Goal: Task Accomplishment & Management: Manage account settings

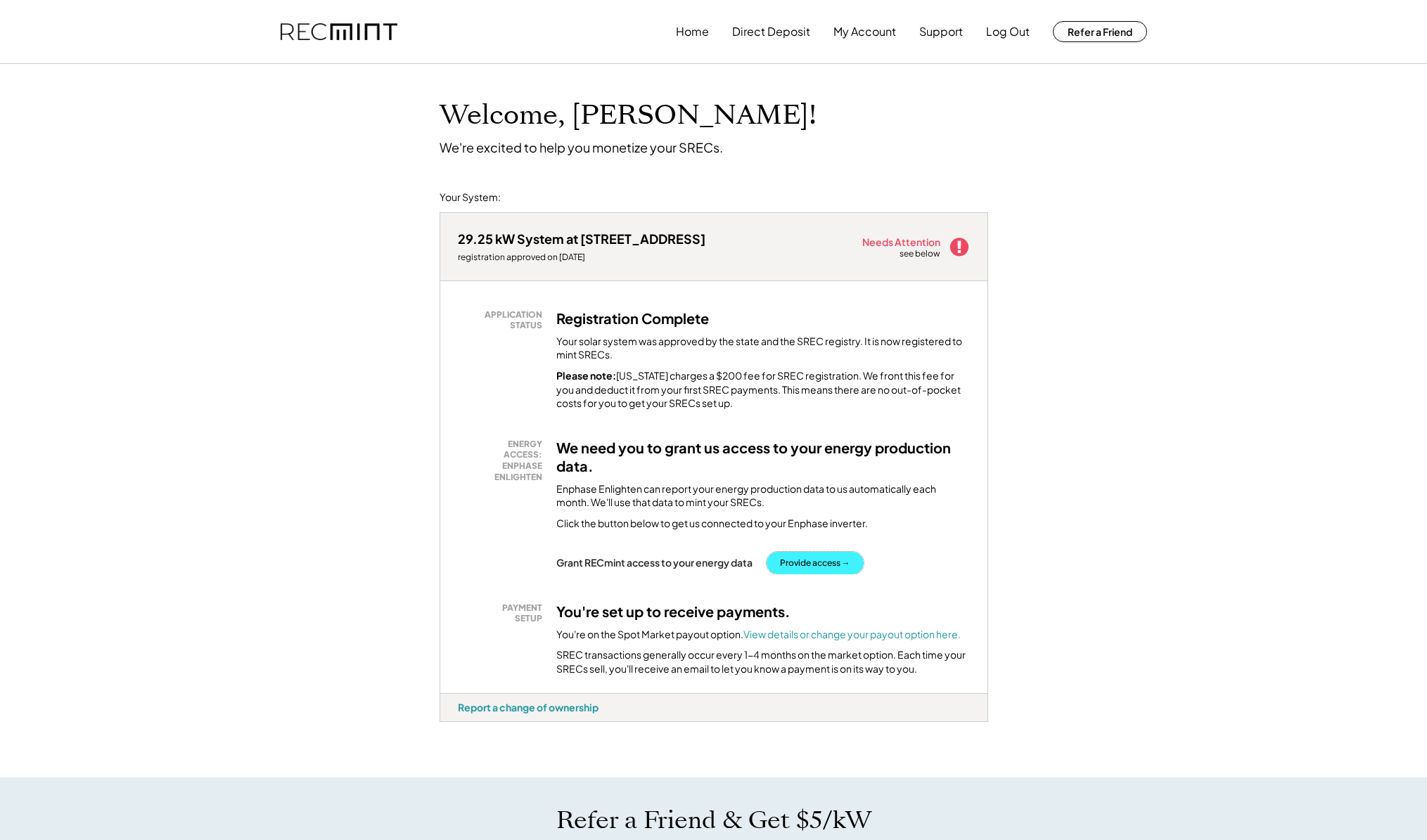
click at [817, 565] on button "Provide access →" at bounding box center [815, 563] width 97 height 23
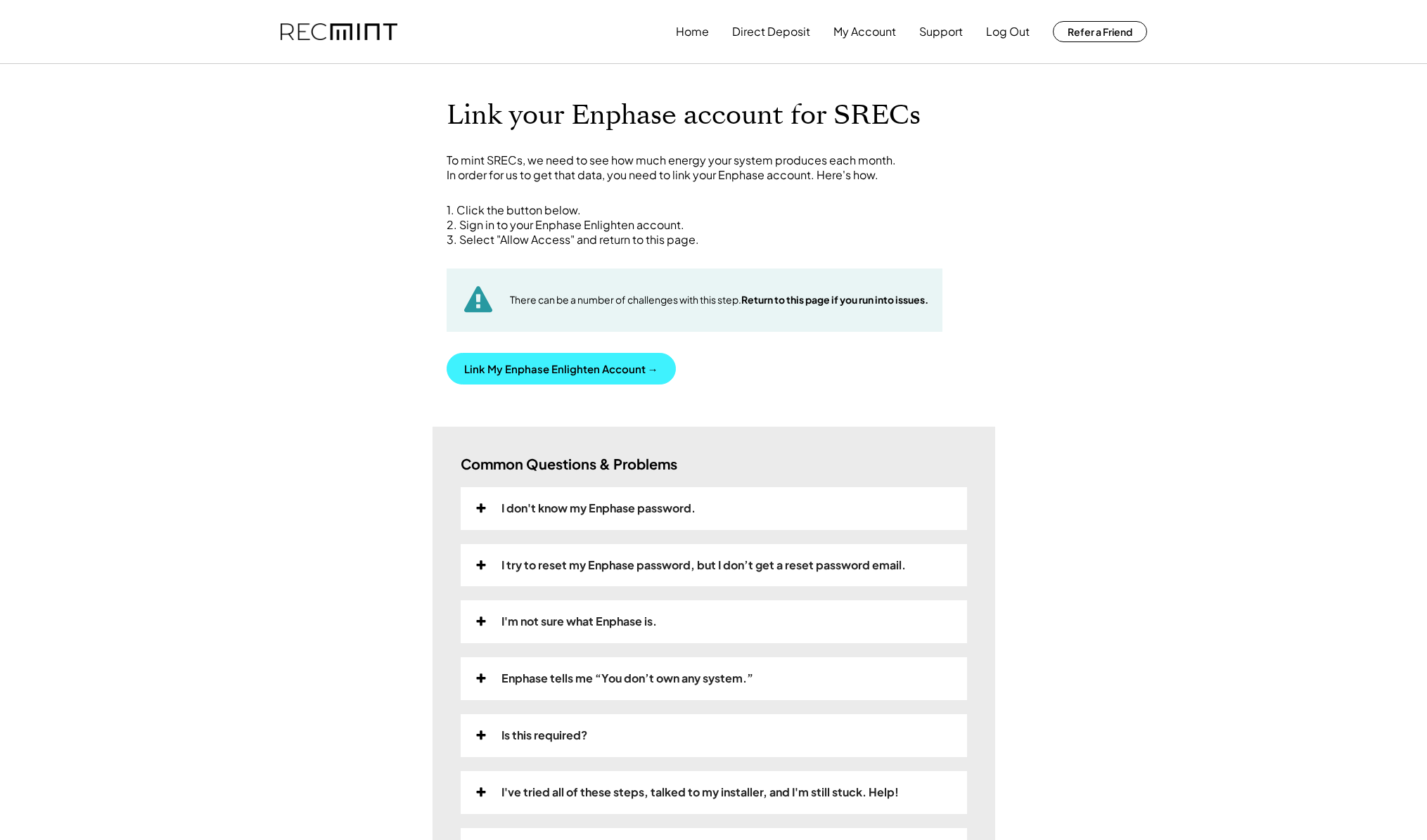
click at [613, 373] on button "Link My Enphase Enlighten Account →" at bounding box center [560, 369] width 229 height 32
click at [861, 35] on button "My Account" at bounding box center [864, 31] width 63 height 28
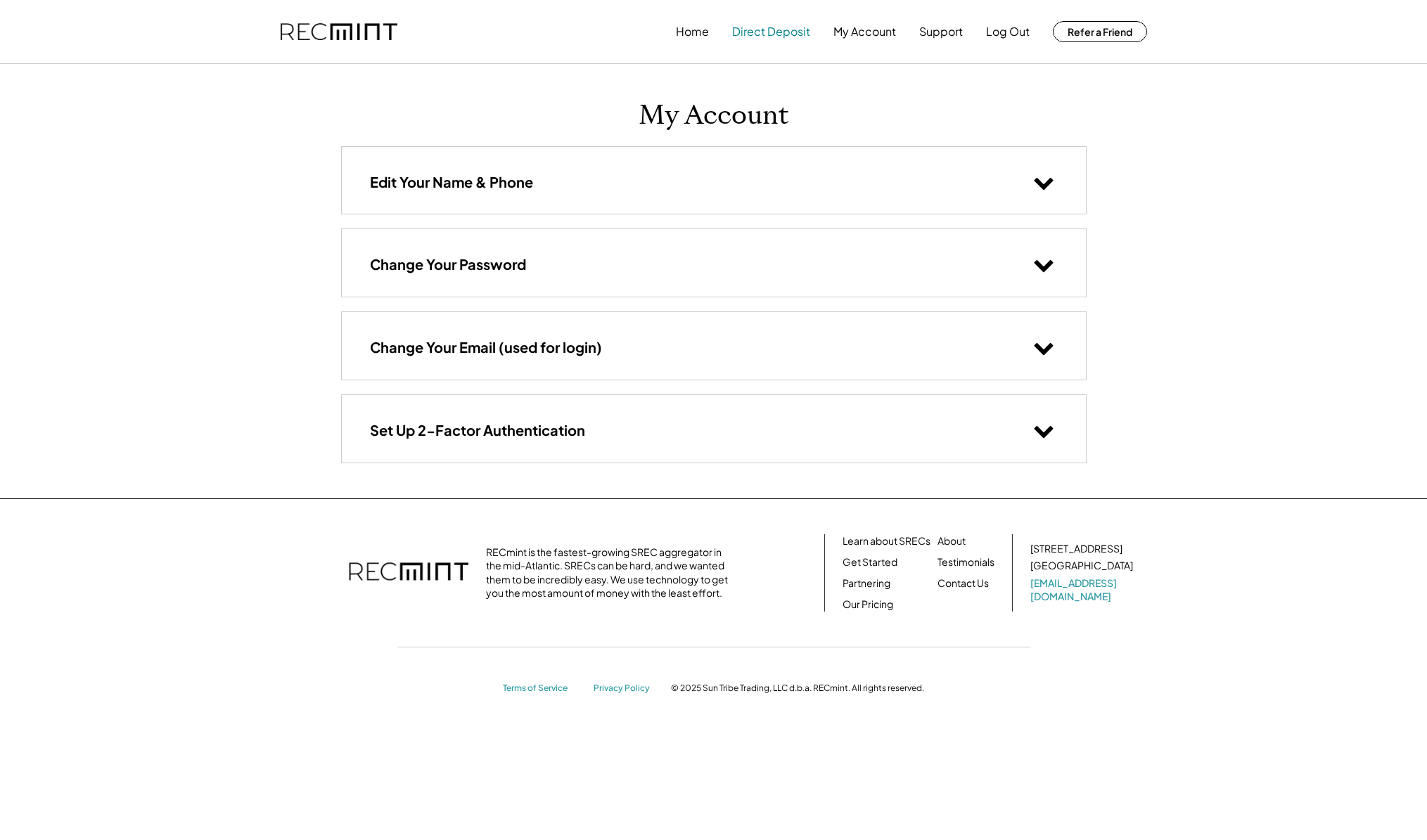
click at [767, 35] on button "Direct Deposit" at bounding box center [771, 31] width 78 height 28
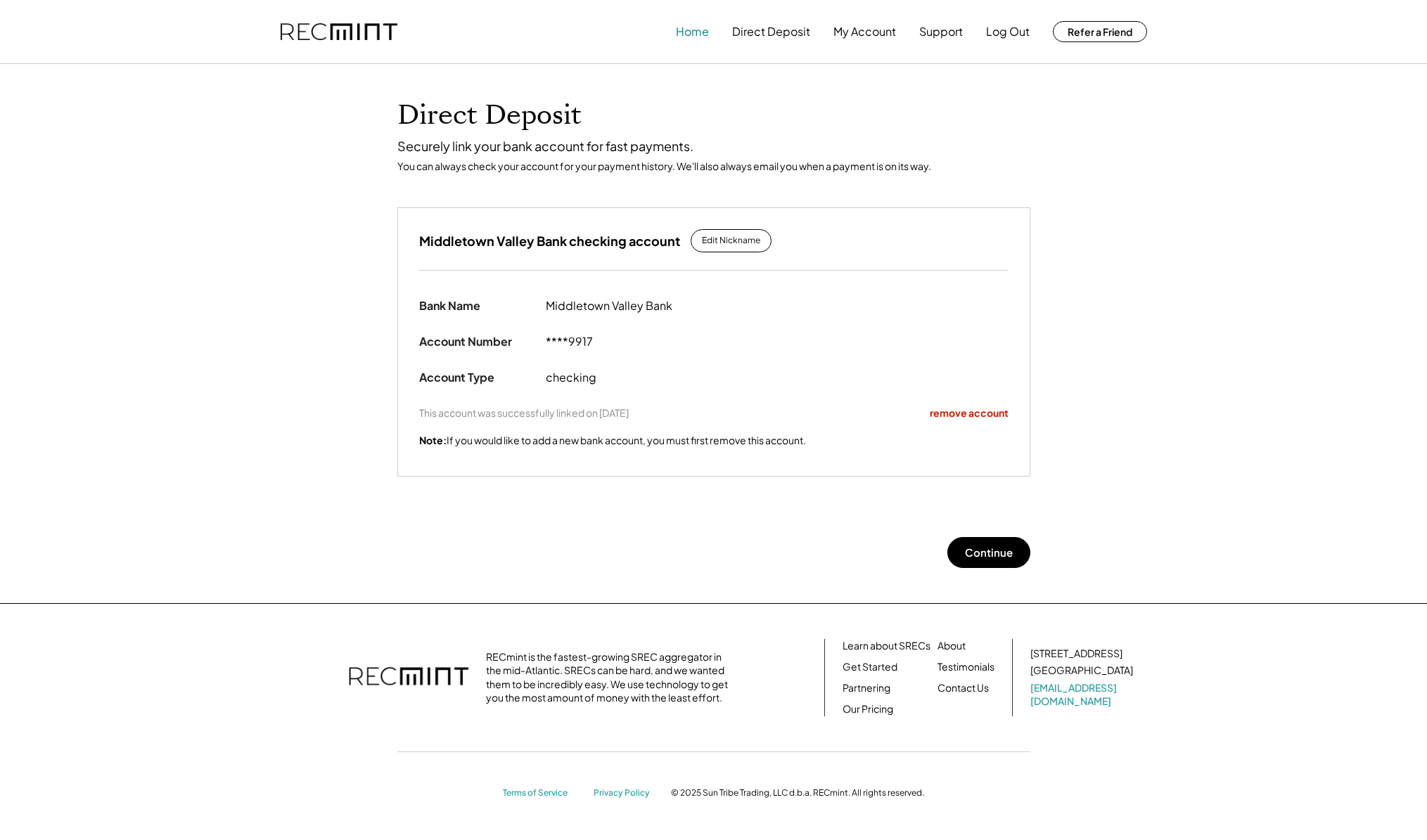
click at [700, 34] on button "Home" at bounding box center [693, 31] width 33 height 28
